Goal: Task Accomplishment & Management: Use online tool/utility

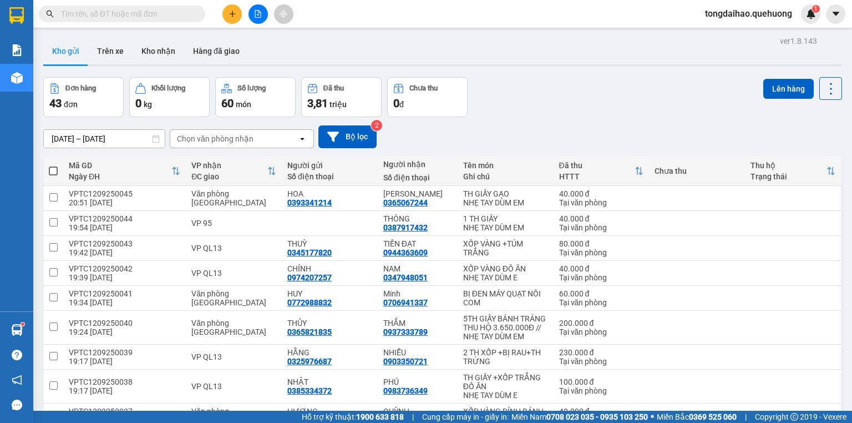
click at [52, 172] on span at bounding box center [53, 170] width 9 height 9
click at [53, 165] on input "checkbox" at bounding box center [53, 165] width 0 height 0
checkbox input "true"
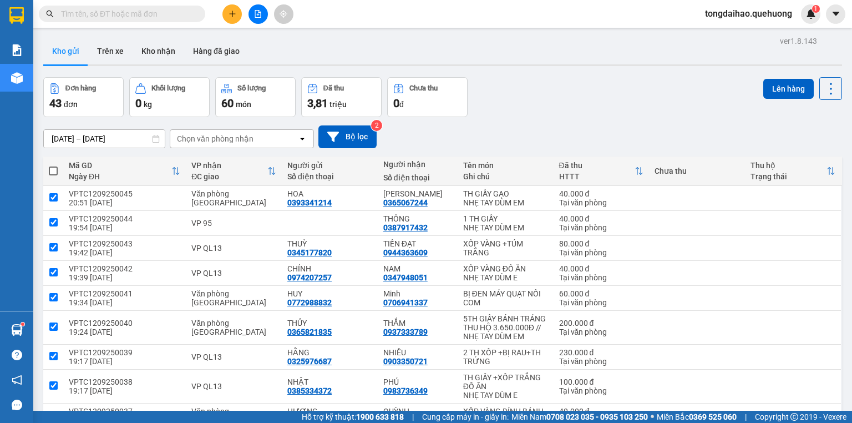
checkbox input "true"
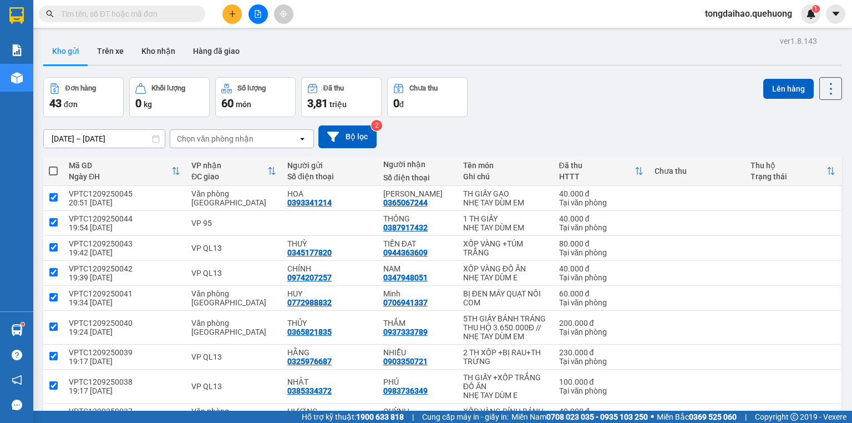
checkbox input "true"
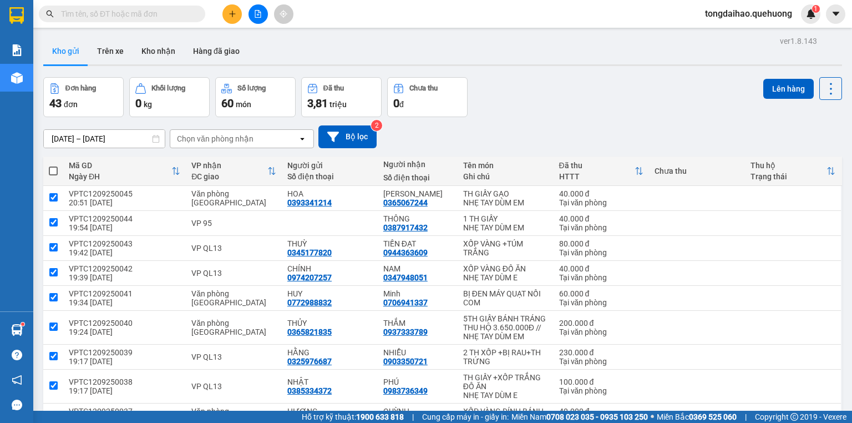
checkbox input "true"
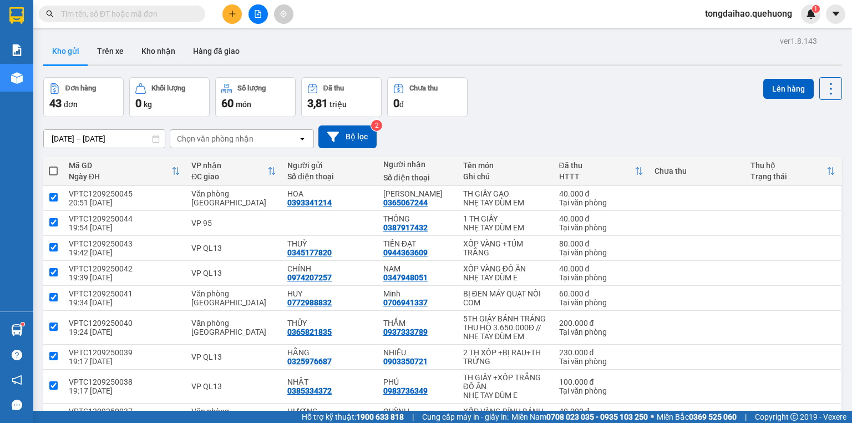
checkbox input "true"
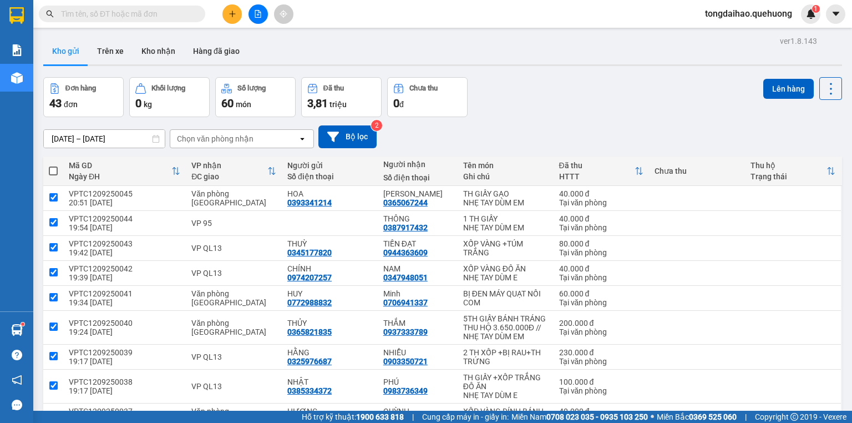
checkbox input "true"
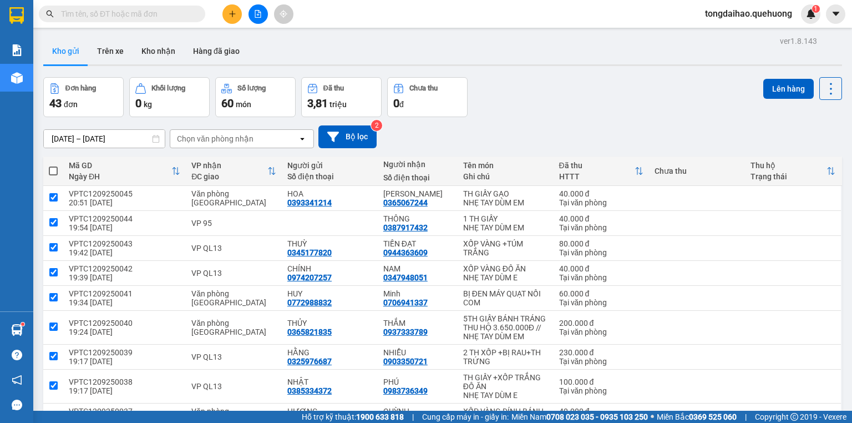
checkbox input "true"
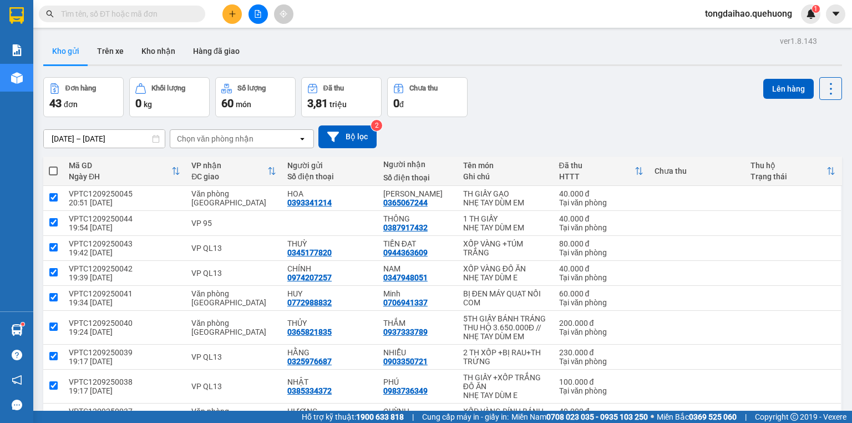
checkbox input "true"
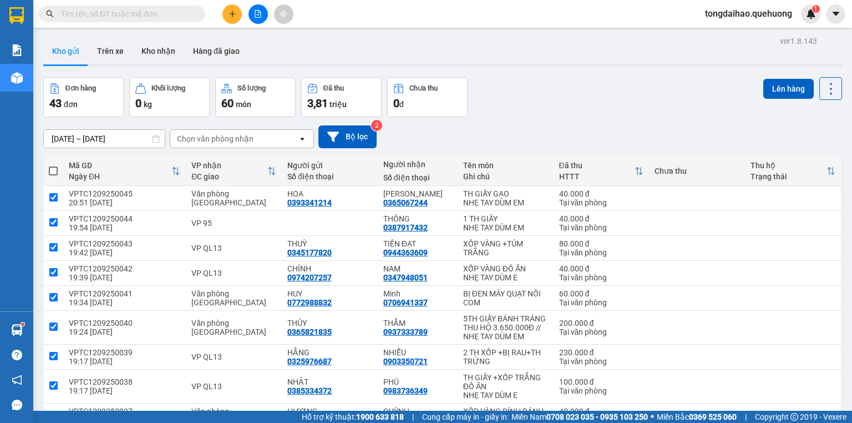
checkbox input "true"
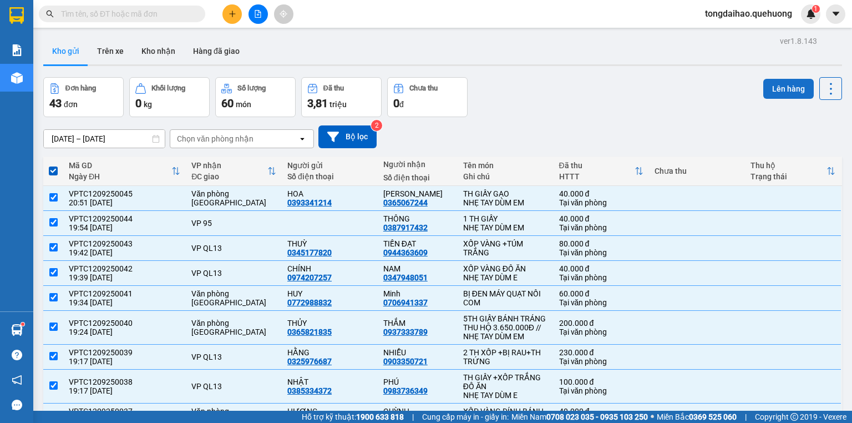
click at [793, 84] on button "Lên hàng" at bounding box center [788, 89] width 50 height 20
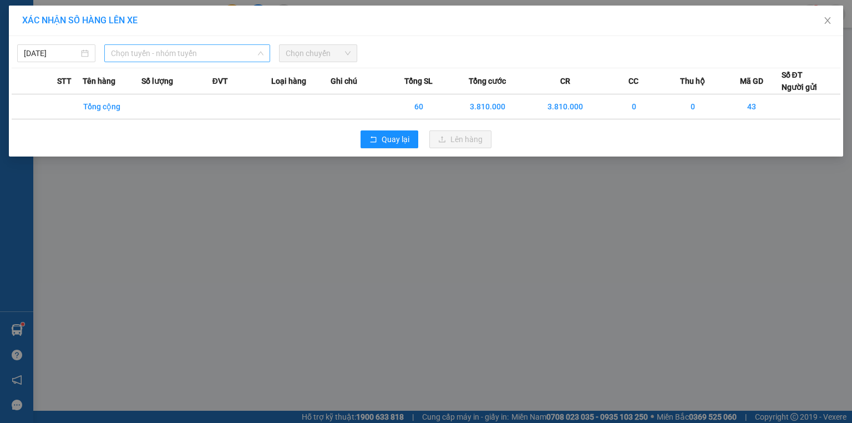
click at [235, 53] on span "Chọn tuyến - nhóm tuyến" at bounding box center [187, 53] width 153 height 17
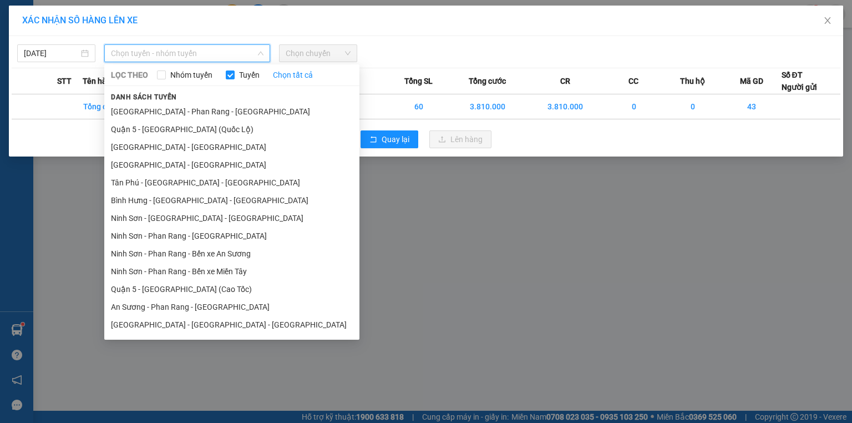
scroll to position [193, 0]
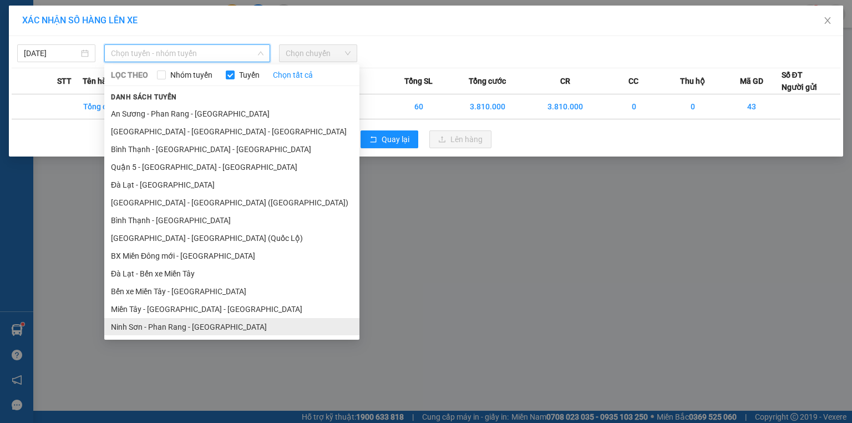
click at [219, 328] on li "Ninh Sơn - Phan Rang - [GEOGRAPHIC_DATA]" at bounding box center [231, 327] width 255 height 18
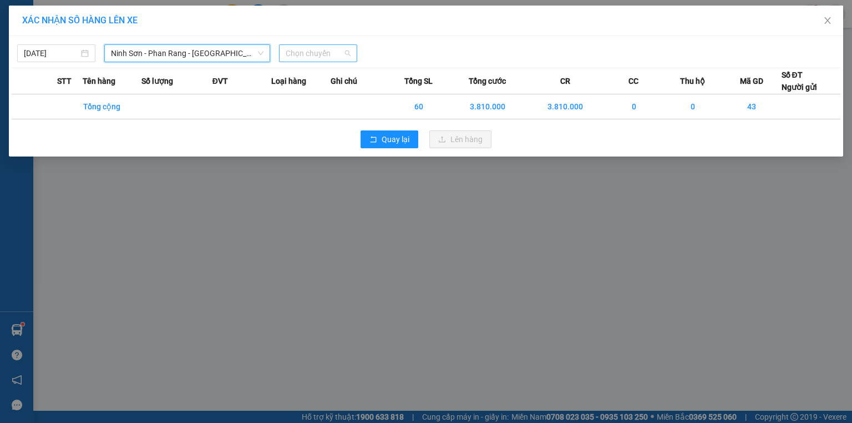
click at [328, 50] on span "Chọn chuyến" at bounding box center [318, 53] width 65 height 17
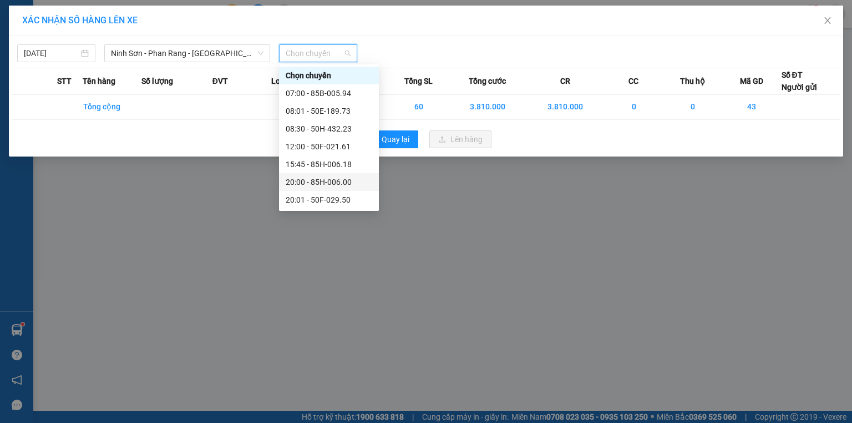
click at [337, 182] on div "20:00 - 85H-006.00" at bounding box center [329, 182] width 87 height 12
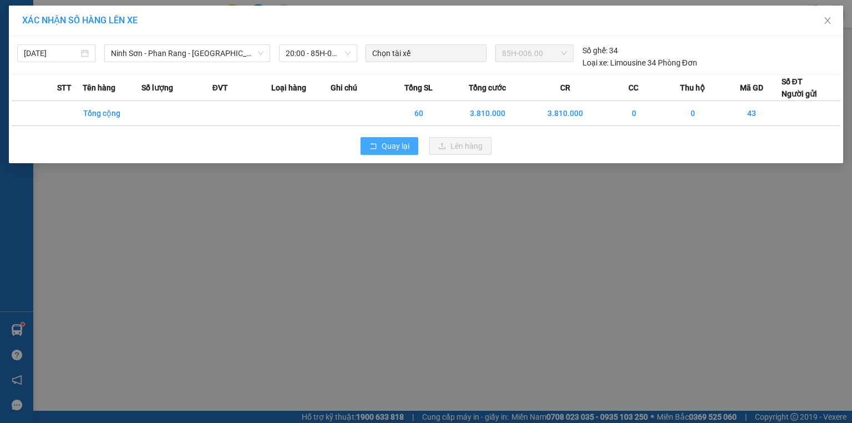
click at [386, 138] on button "Quay lại" at bounding box center [390, 146] width 58 height 18
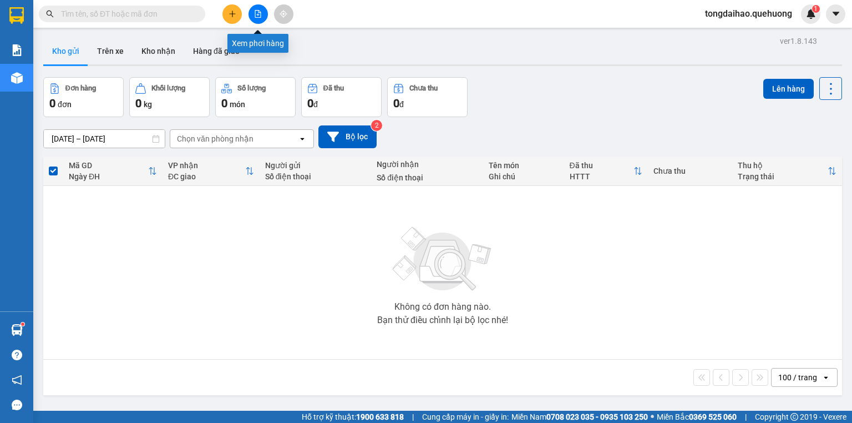
click at [262, 18] on button at bounding box center [258, 13] width 19 height 19
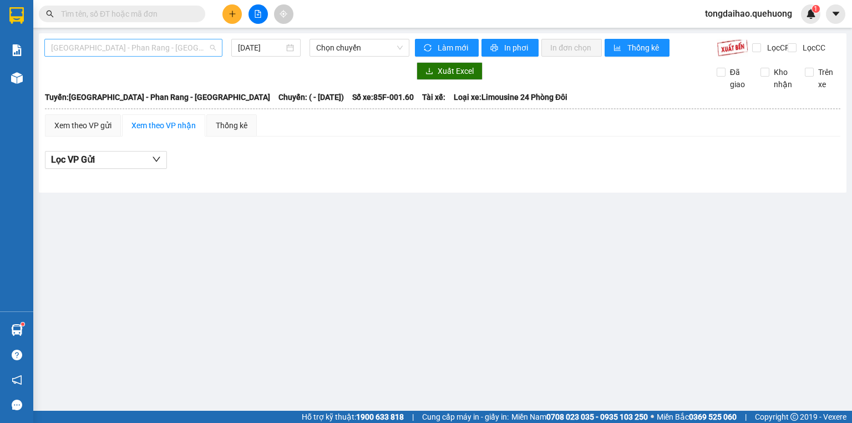
click at [171, 42] on span "[GEOGRAPHIC_DATA] - Phan Rang - [GEOGRAPHIC_DATA]" at bounding box center [133, 47] width 165 height 17
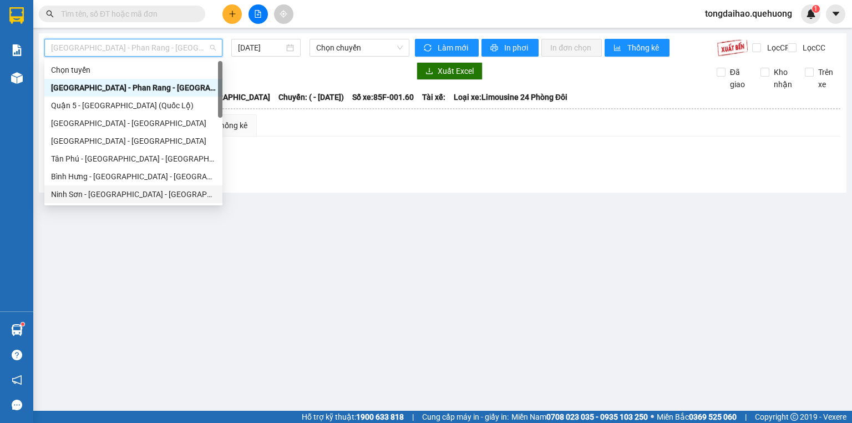
click at [167, 193] on div "Ninh Sơn - [GEOGRAPHIC_DATA] - [GEOGRAPHIC_DATA]" at bounding box center [133, 194] width 165 height 12
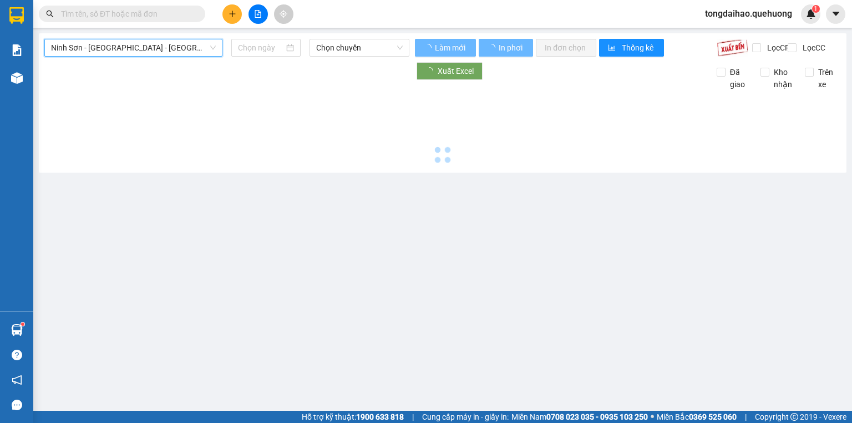
type input "[DATE]"
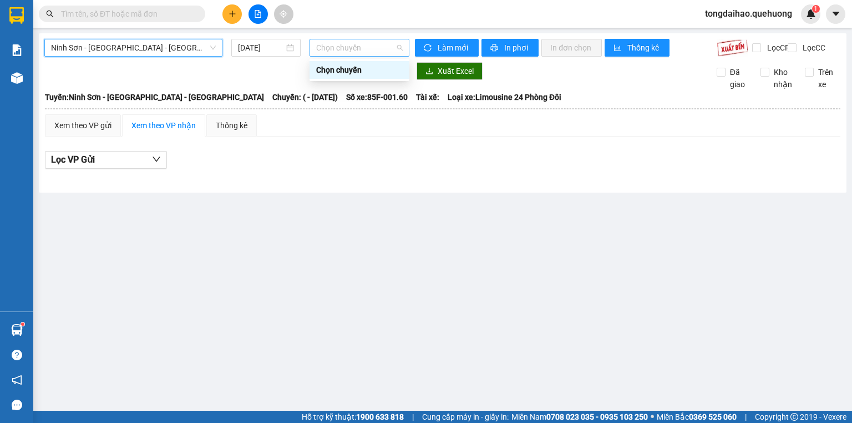
click at [358, 53] on span "Chọn chuyến" at bounding box center [359, 47] width 87 height 17
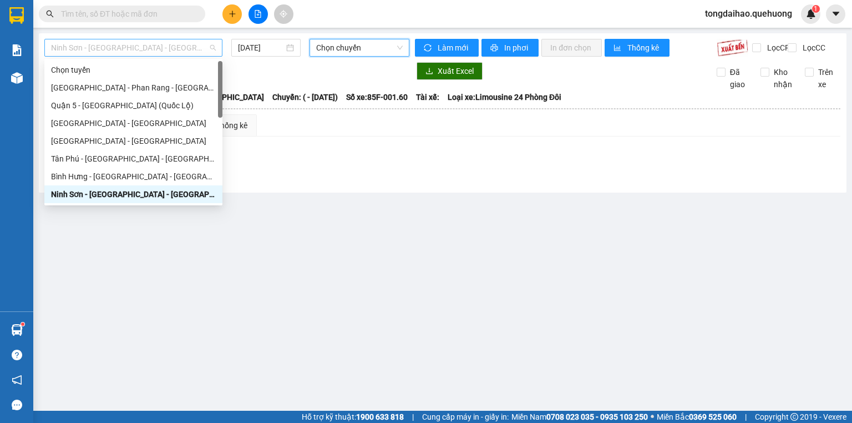
click at [153, 42] on span "Ninh Sơn - [GEOGRAPHIC_DATA] - [GEOGRAPHIC_DATA]" at bounding box center [133, 47] width 165 height 17
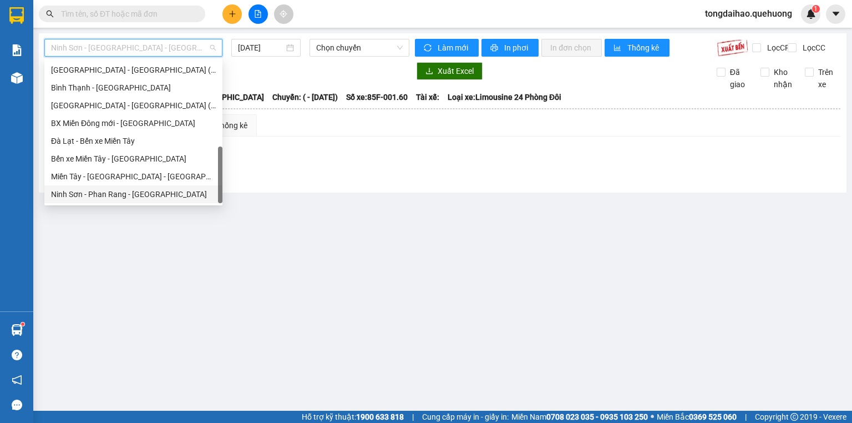
click at [133, 198] on div "Ninh Sơn - Phan Rang - [GEOGRAPHIC_DATA]" at bounding box center [133, 194] width 165 height 12
type input "[DATE]"
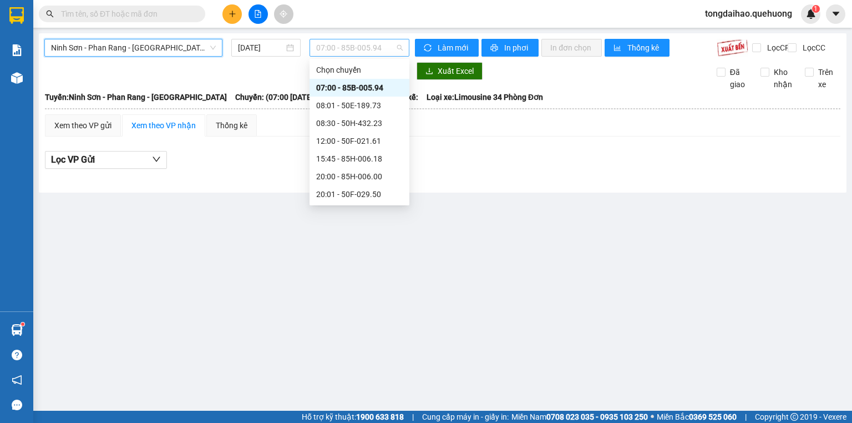
click at [361, 47] on span "07:00 - 85B-005.94" at bounding box center [359, 47] width 87 height 17
click at [348, 171] on div "20:00 - 85H-006.00" at bounding box center [359, 176] width 87 height 12
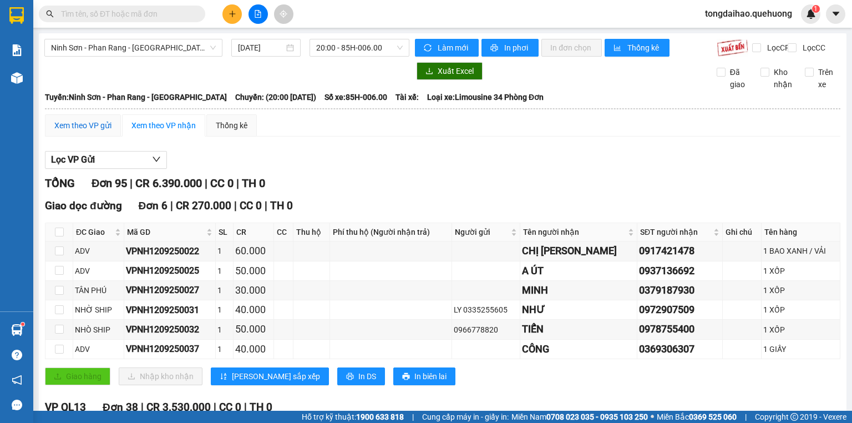
click at [75, 131] on div "Xem theo VP gửi" at bounding box center [82, 125] width 57 height 12
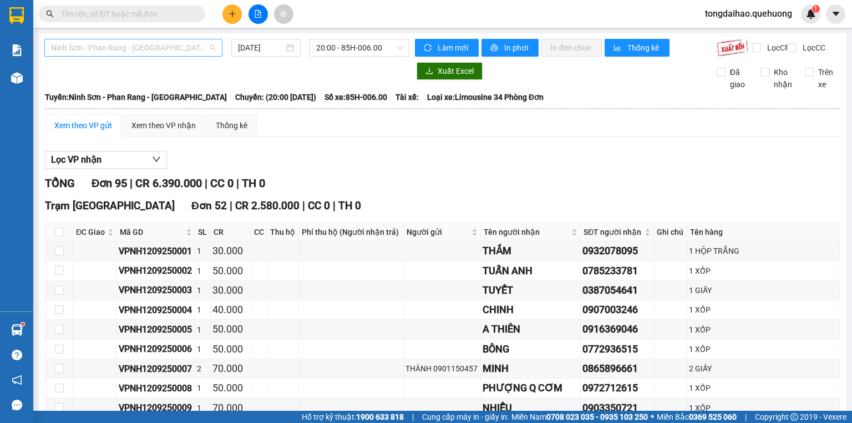
click at [170, 39] on span "Ninh Sơn - Phan Rang - [GEOGRAPHIC_DATA]" at bounding box center [133, 47] width 165 height 17
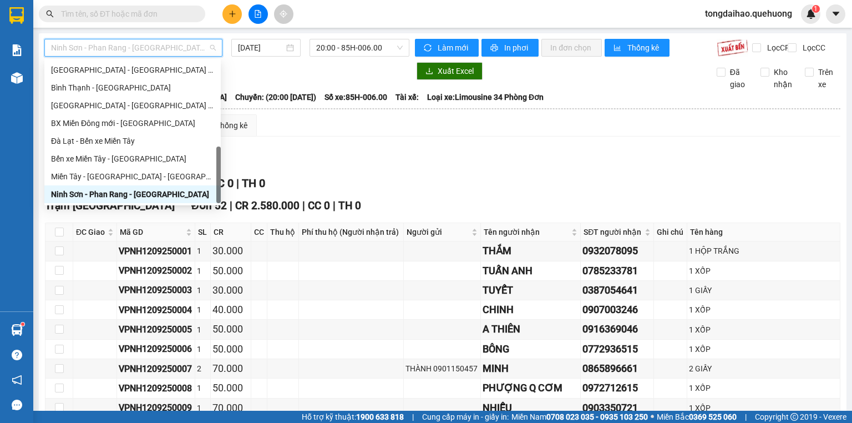
scroll to position [44, 0]
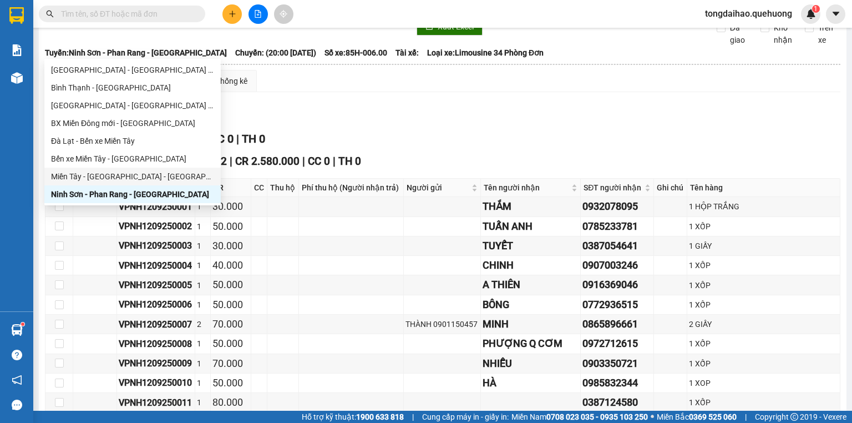
click at [180, 173] on div "Miền Tây - [GEOGRAPHIC_DATA] - [GEOGRAPHIC_DATA]" at bounding box center [132, 176] width 163 height 12
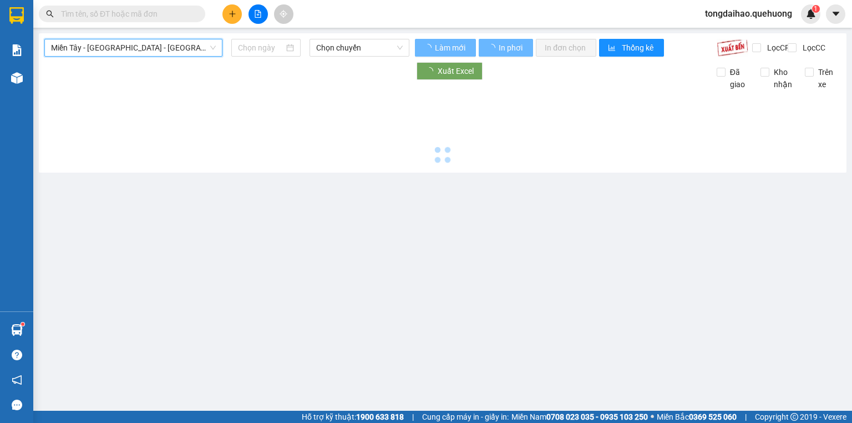
type input "[DATE]"
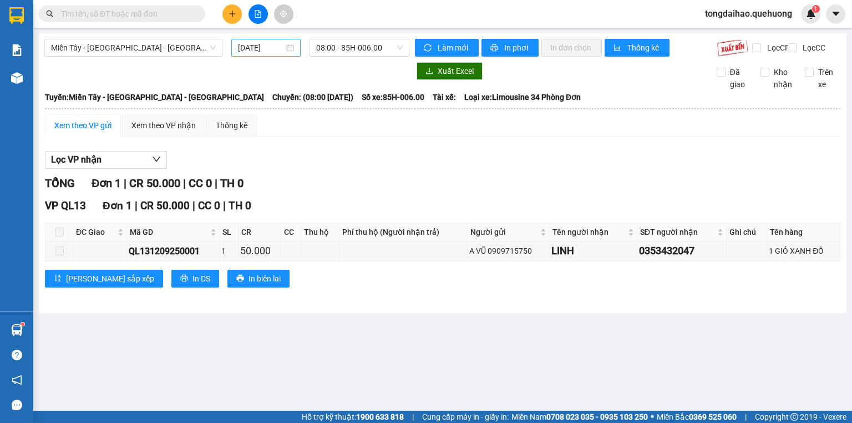
click at [275, 54] on div "[DATE]" at bounding box center [265, 48] width 69 height 18
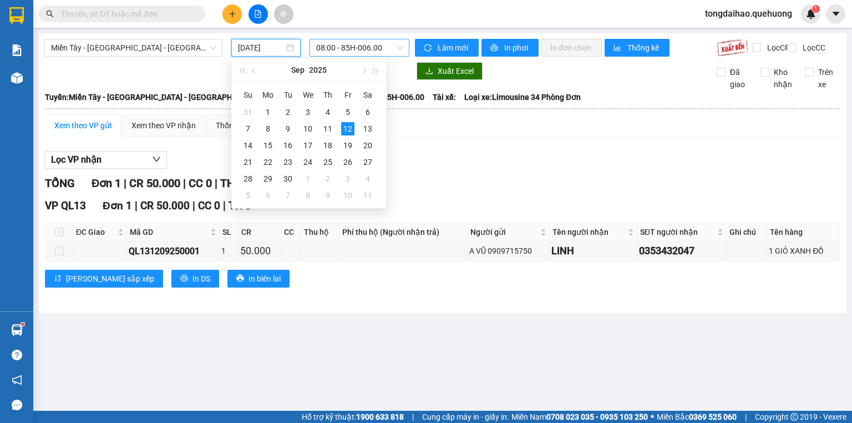
click at [384, 43] on span "08:00 - 85H-006.00" at bounding box center [359, 47] width 87 height 17
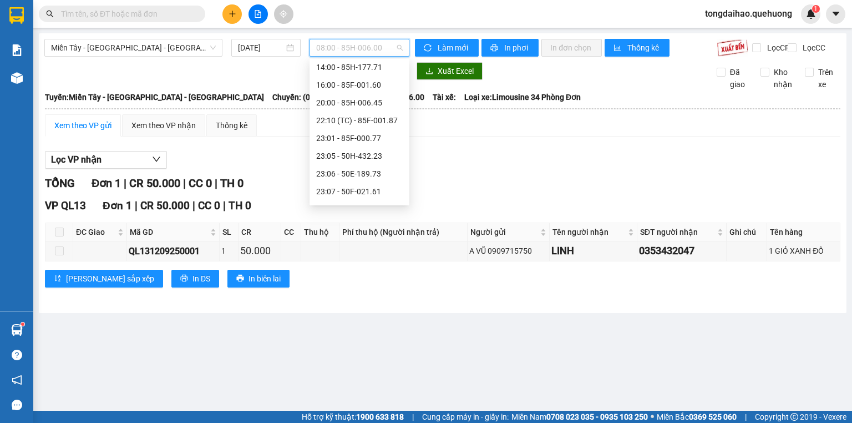
scroll to position [107, 0]
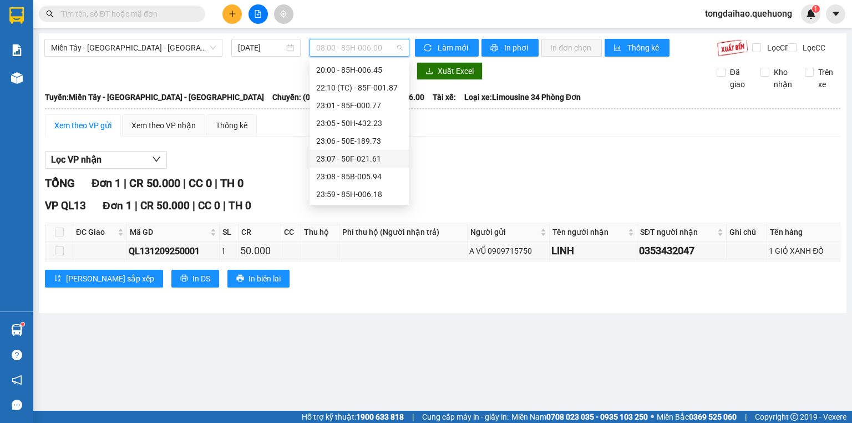
click at [357, 153] on div "23:07 - 50F-021.61" at bounding box center [359, 159] width 87 height 12
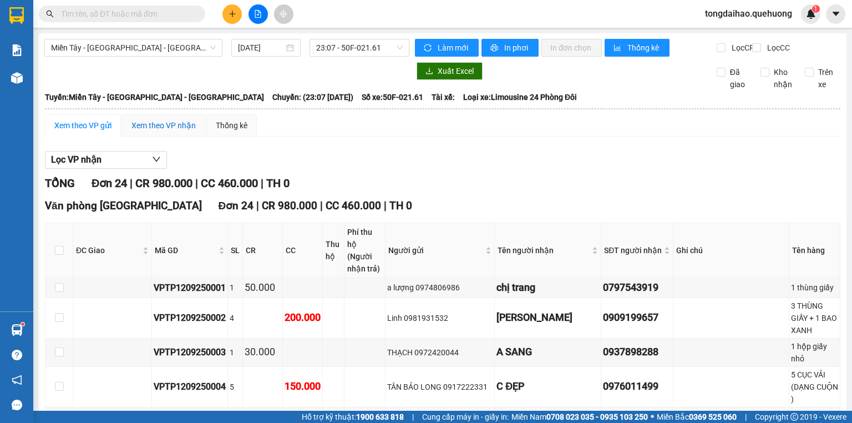
click at [143, 129] on div "Xem theo VP nhận" at bounding box center [163, 125] width 64 height 12
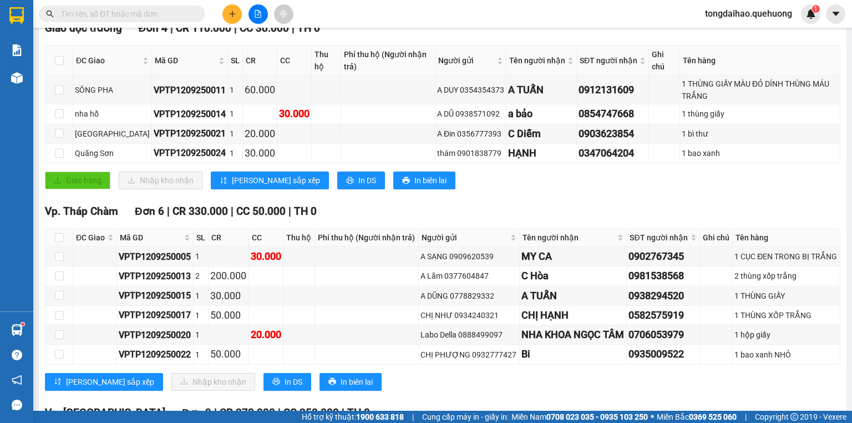
scroll to position [222, 0]
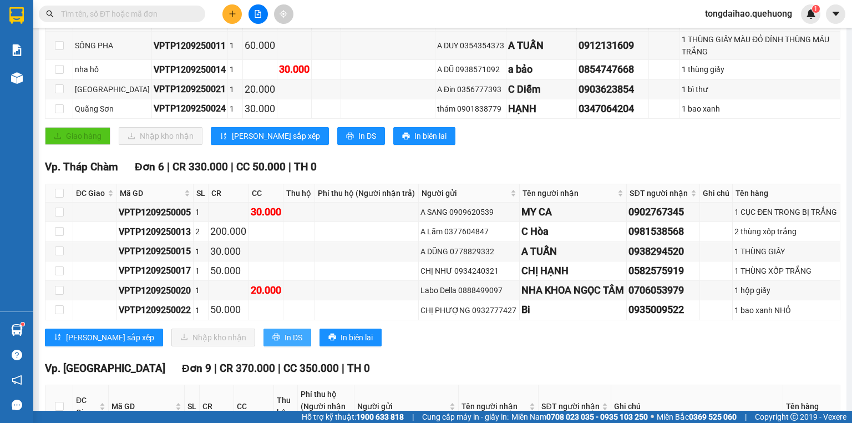
click at [285, 343] on span "In DS" at bounding box center [294, 337] width 18 height 12
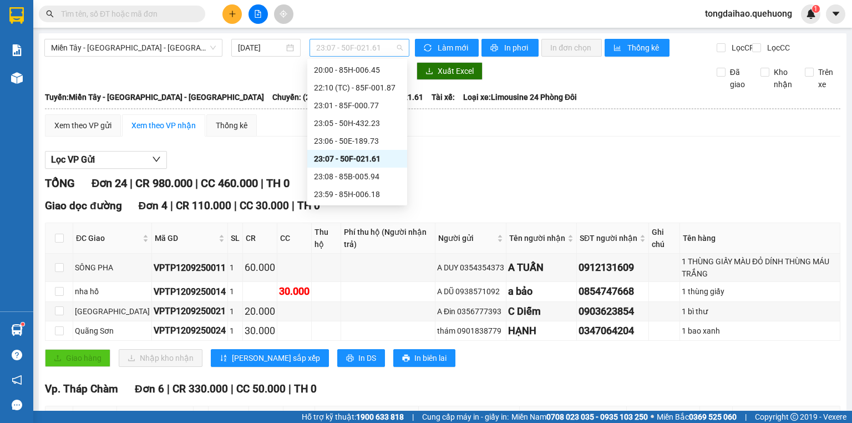
click at [358, 47] on span "23:07 - 50F-021.61" at bounding box center [359, 47] width 87 height 17
